Goal: Check status

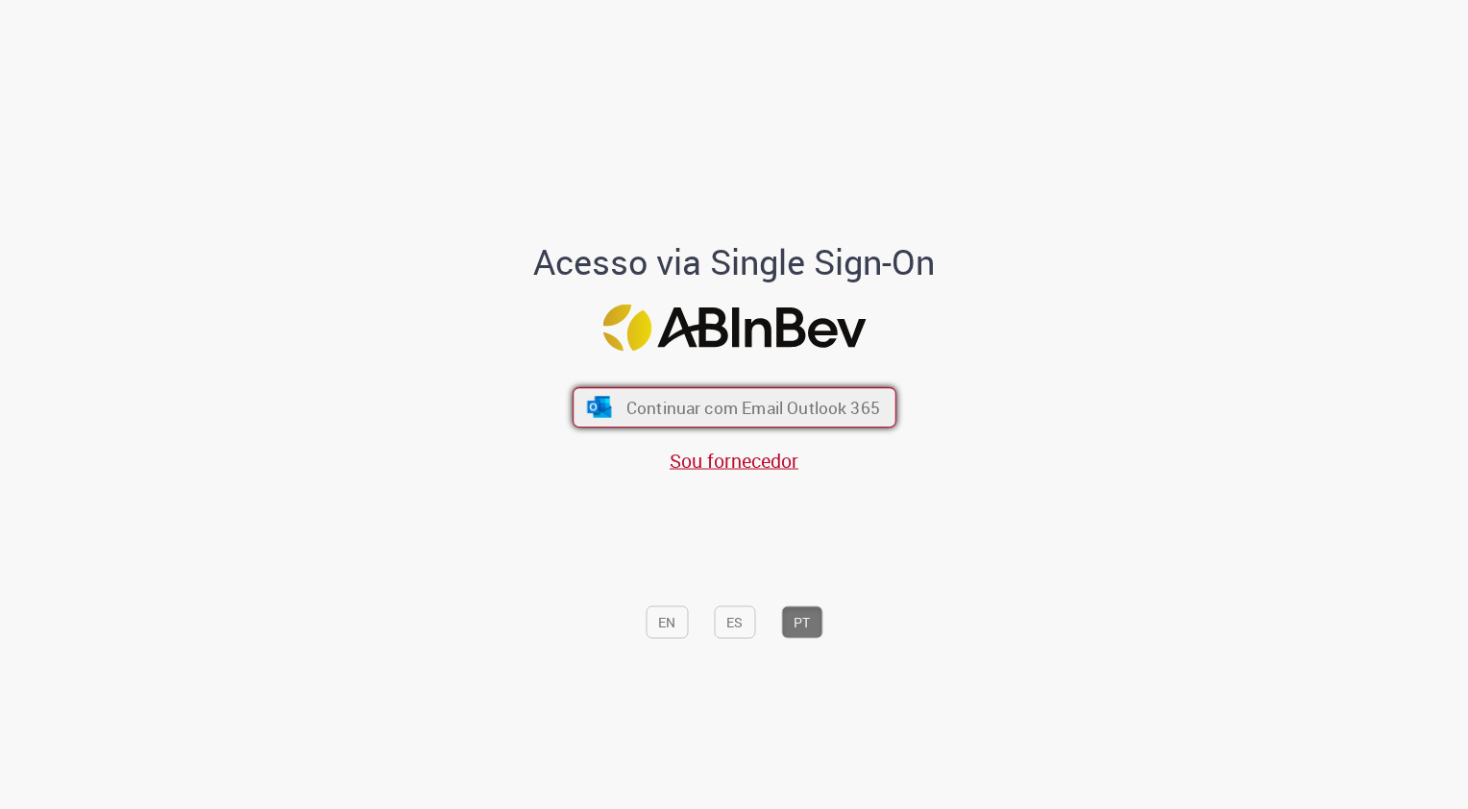
click at [857, 401] on span "Continuar com Email Outlook 365" at bounding box center [752, 407] width 254 height 22
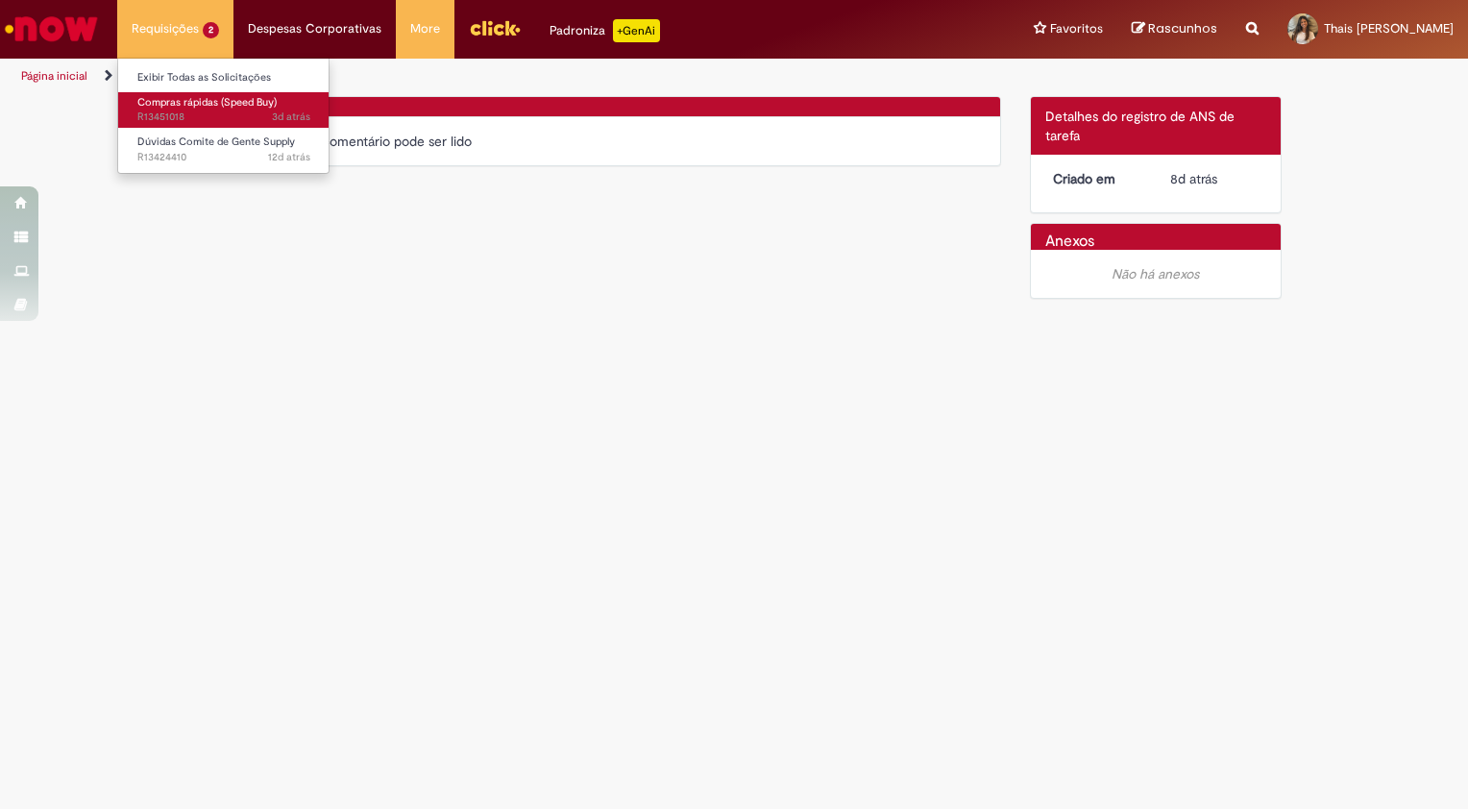
click at [178, 123] on span "3d atrás 3 dias atrás R13451018" at bounding box center [223, 117] width 173 height 15
click at [185, 110] on link "Compras rápidas (Speed Buy) 3d atrás 3 dias atrás R13451018" at bounding box center [223, 110] width 211 height 36
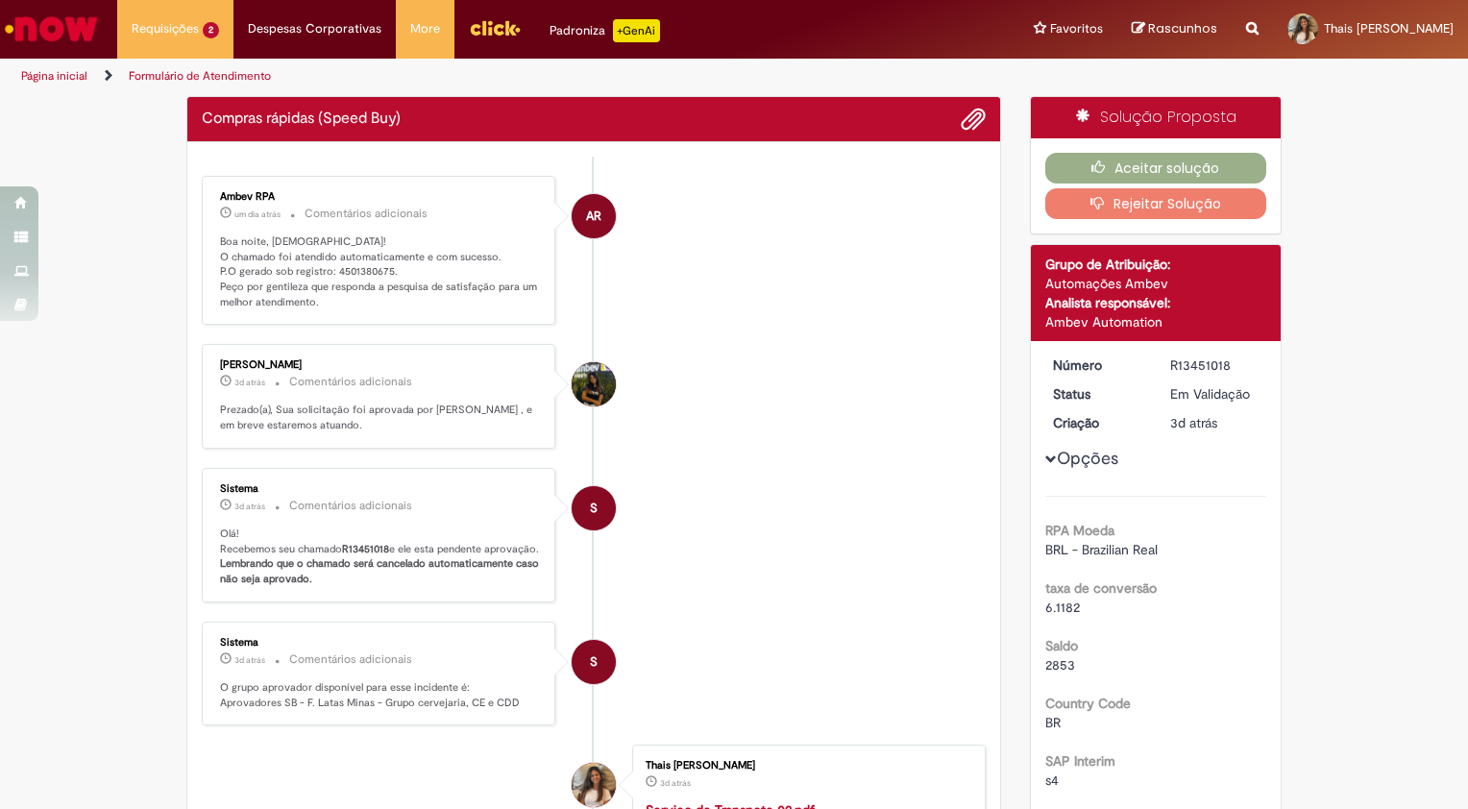
drag, startPoint x: 650, startPoint y: 331, endPoint x: 788, endPoint y: 262, distance: 153.8
click at [652, 326] on li "AR Ambev RPA um dia atrás um dia atrás Comentários adicionais Boa noite, [DEMOG…" at bounding box center [594, 251] width 784 height 150
click at [1132, 154] on button "Aceitar solução" at bounding box center [1156, 168] width 222 height 31
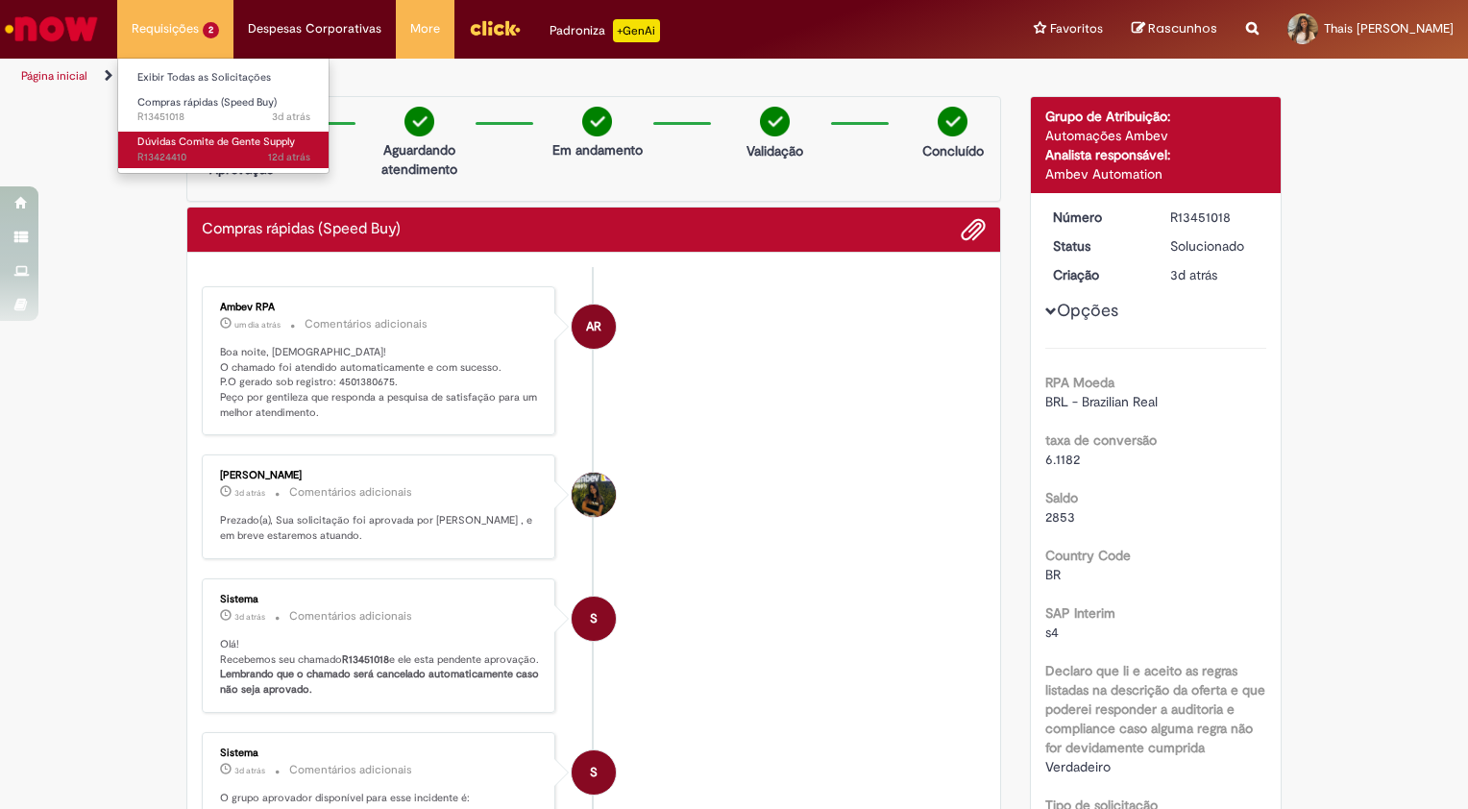
click at [230, 138] on span "Dúvidas Comite de Gente Supply" at bounding box center [216, 142] width 158 height 14
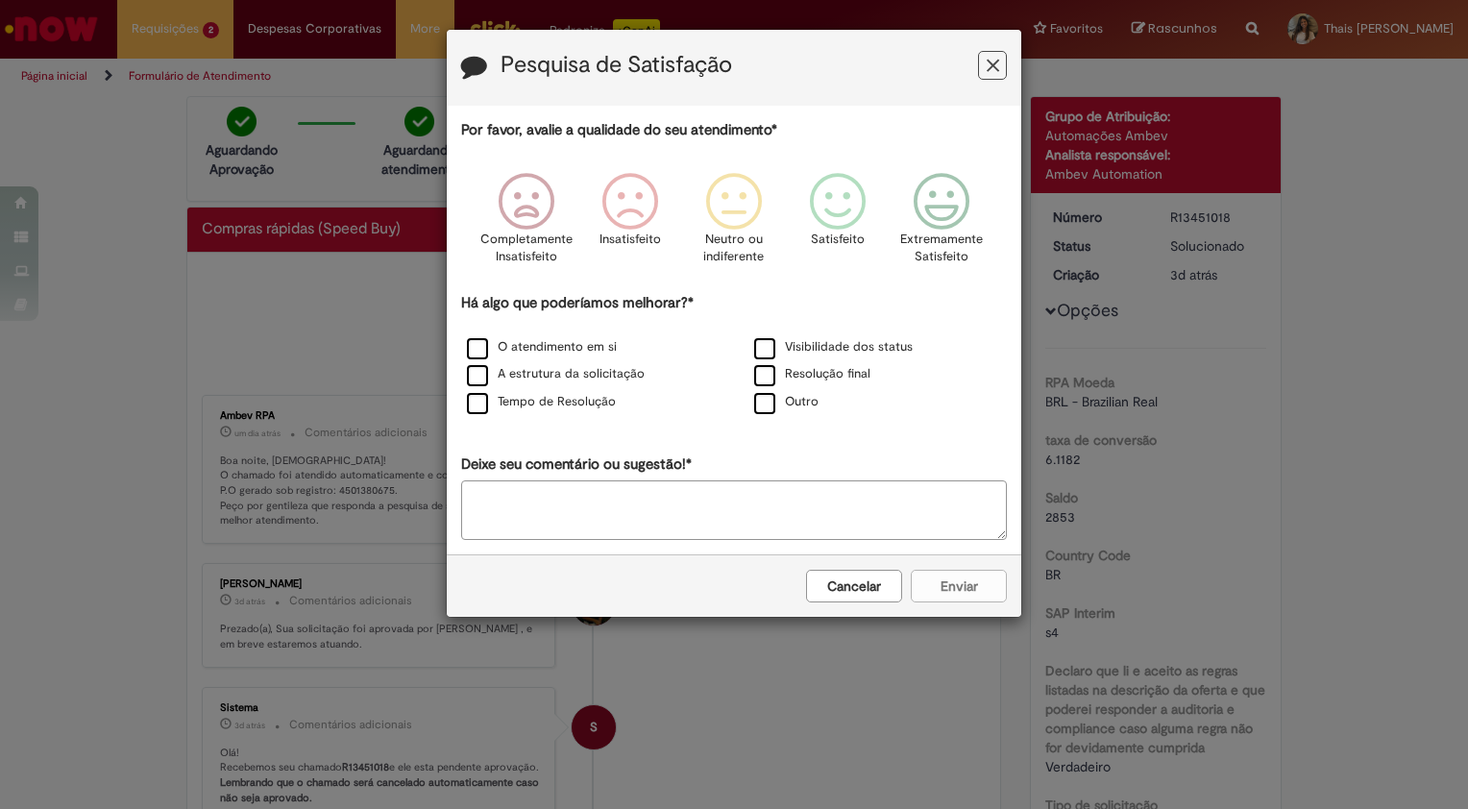
click at [988, 66] on icon "Feedback" at bounding box center [993, 66] width 12 height 20
